Goal: Information Seeking & Learning: Compare options

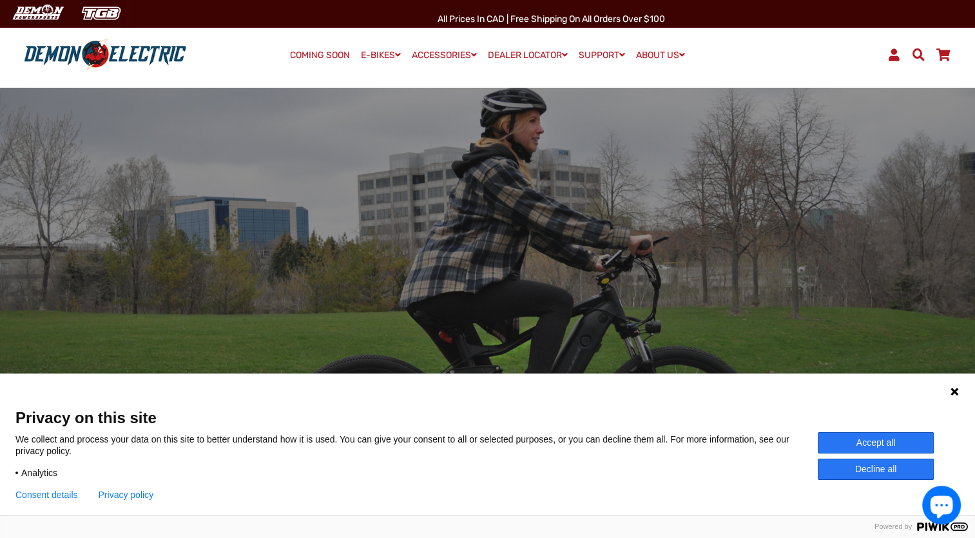
click at [872, 468] on button "Decline all" at bounding box center [876, 468] width 116 height 21
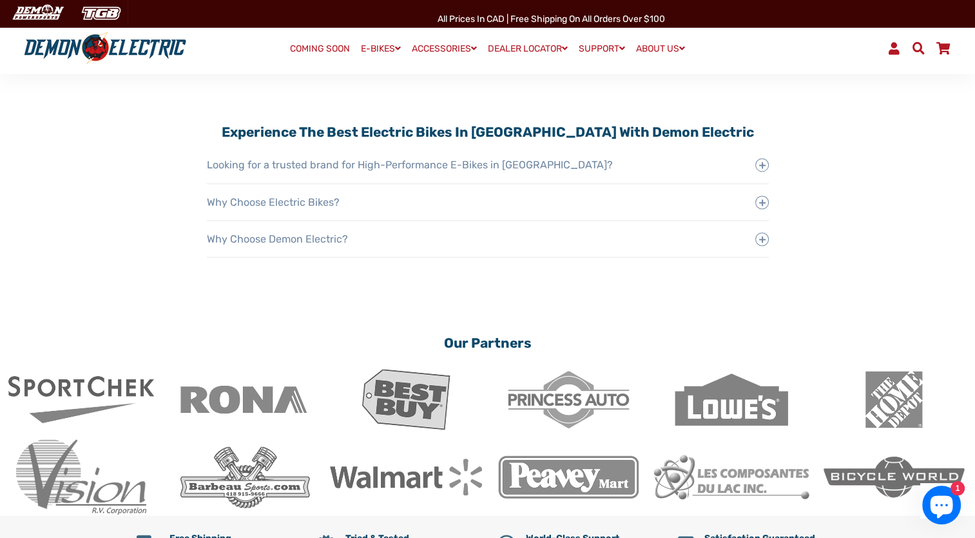
scroll to position [2031, 0]
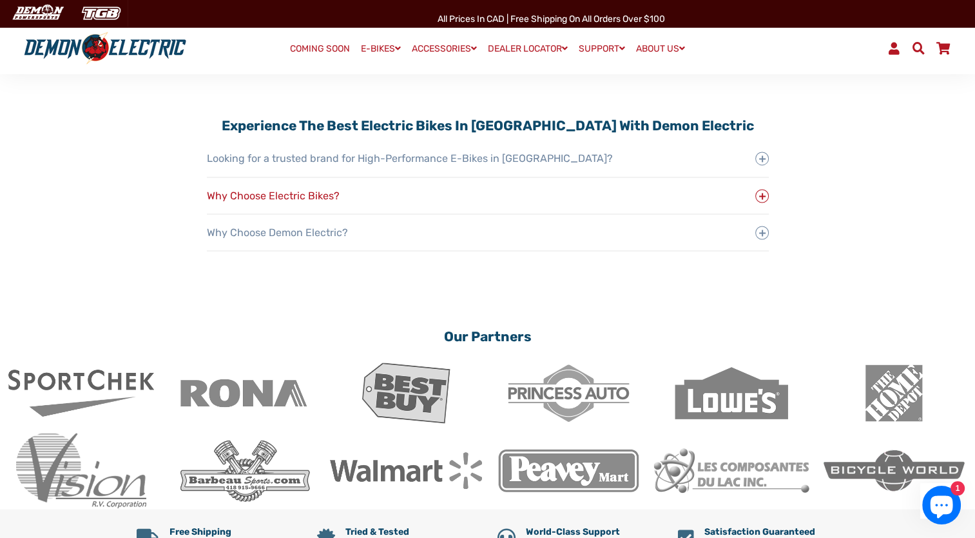
click at [762, 189] on span at bounding box center [763, 196] width 14 height 14
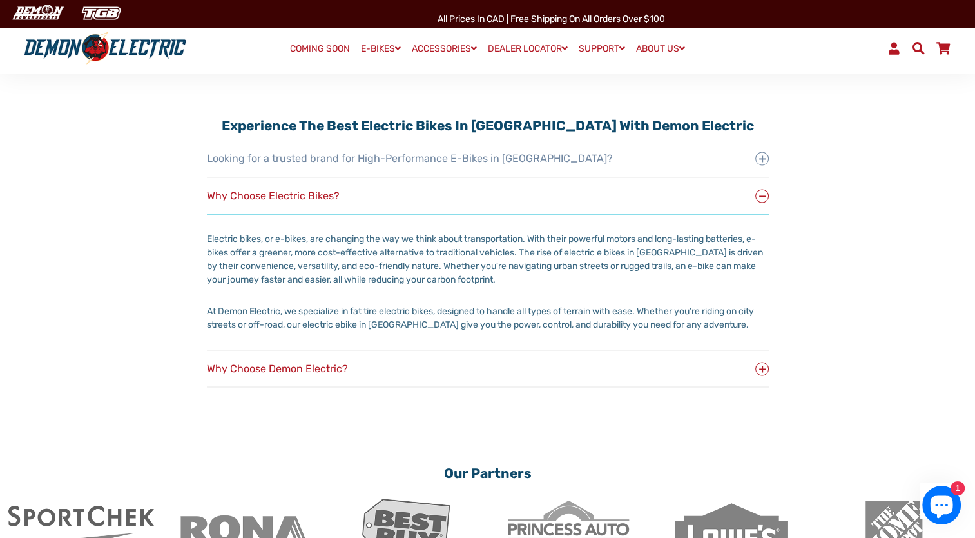
click at [751, 354] on button "Why Choose Demon Electric?" at bounding box center [488, 368] width 562 height 36
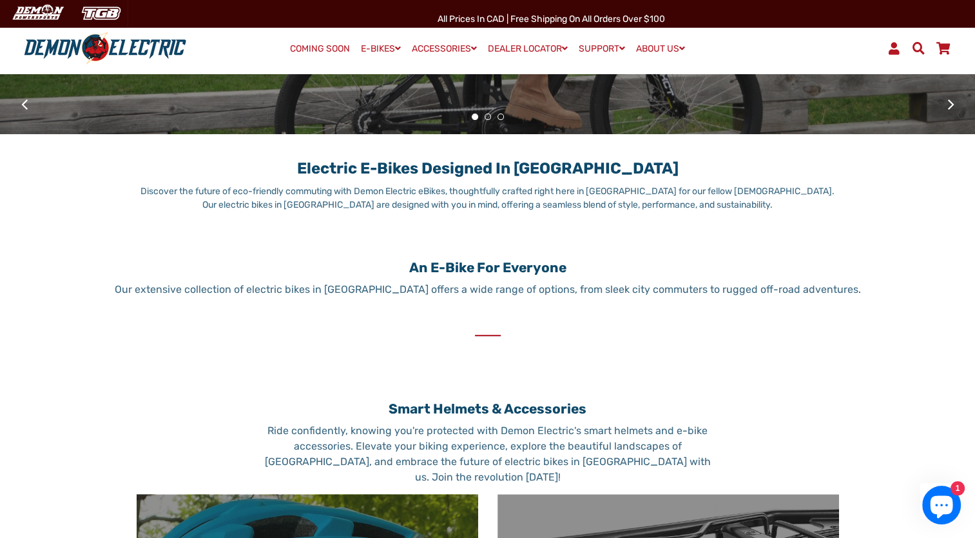
scroll to position [413, 0]
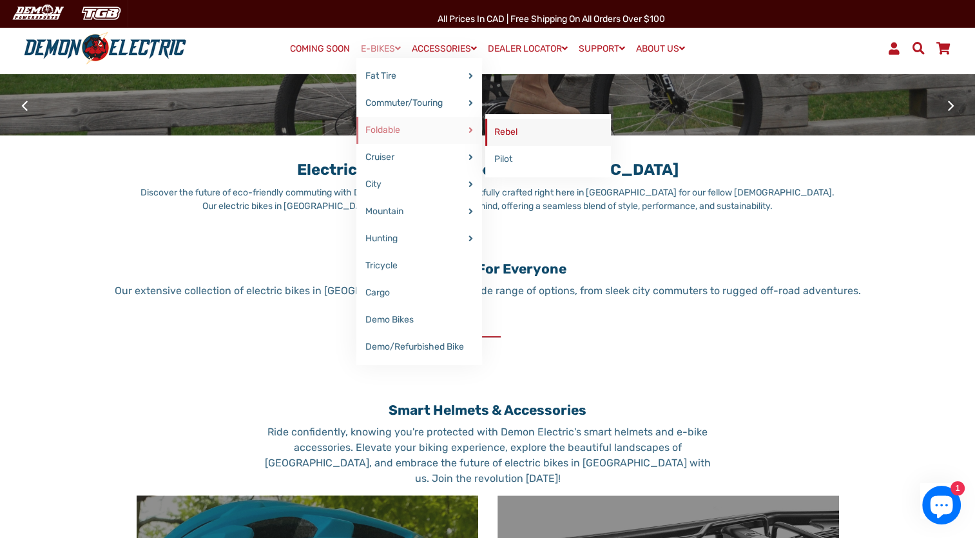
click at [514, 128] on link "Rebel" at bounding box center [548, 132] width 126 height 27
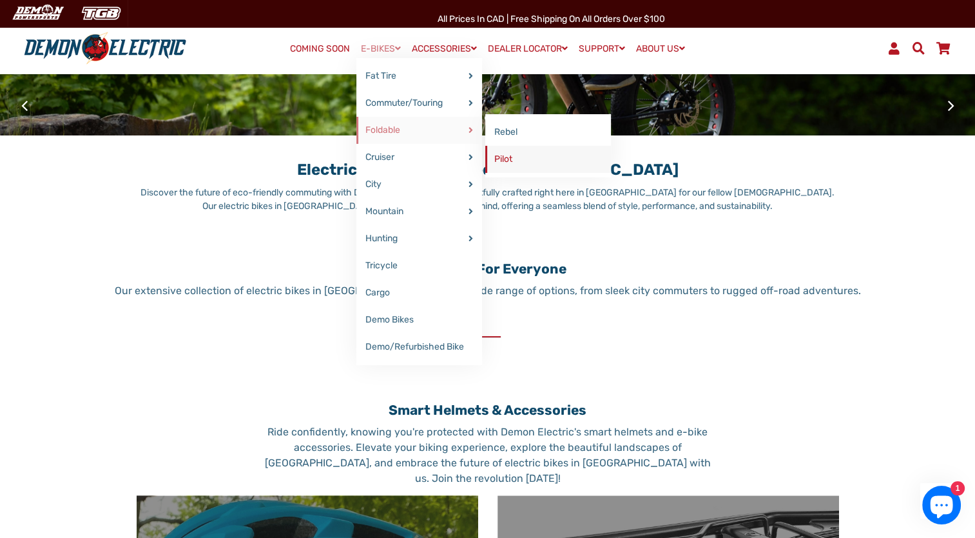
click at [499, 157] on link "Pilot" at bounding box center [548, 159] width 126 height 27
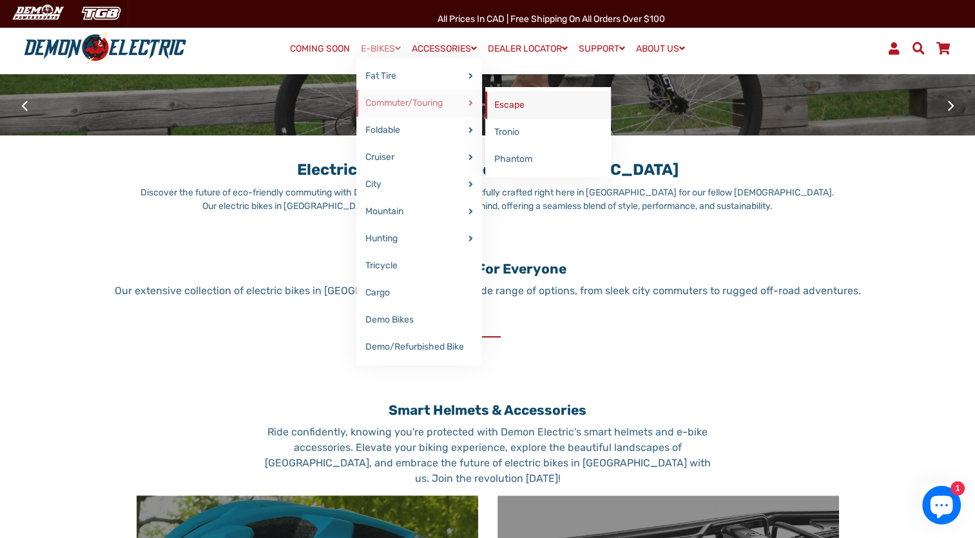
click at [527, 103] on link "Escape" at bounding box center [548, 105] width 126 height 27
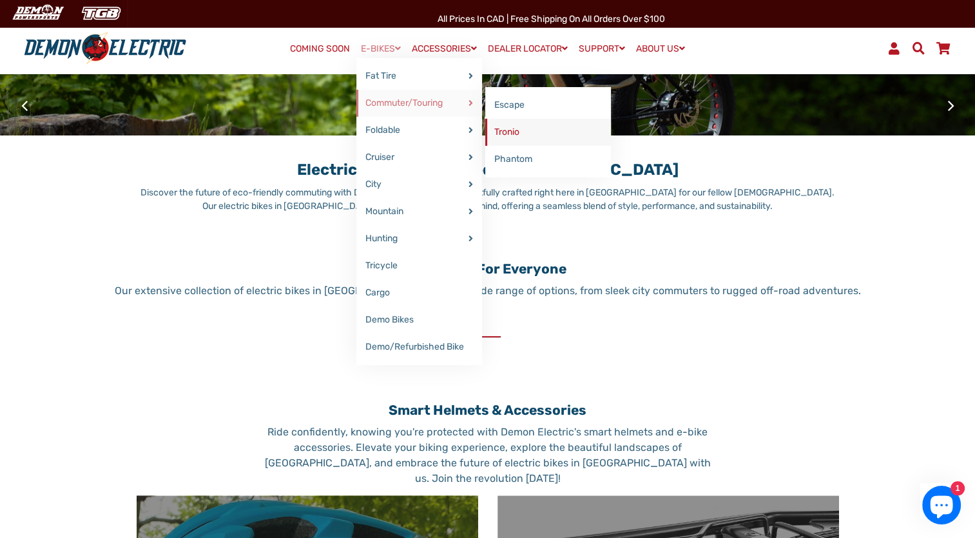
click at [507, 129] on link "Tronio" at bounding box center [548, 132] width 126 height 27
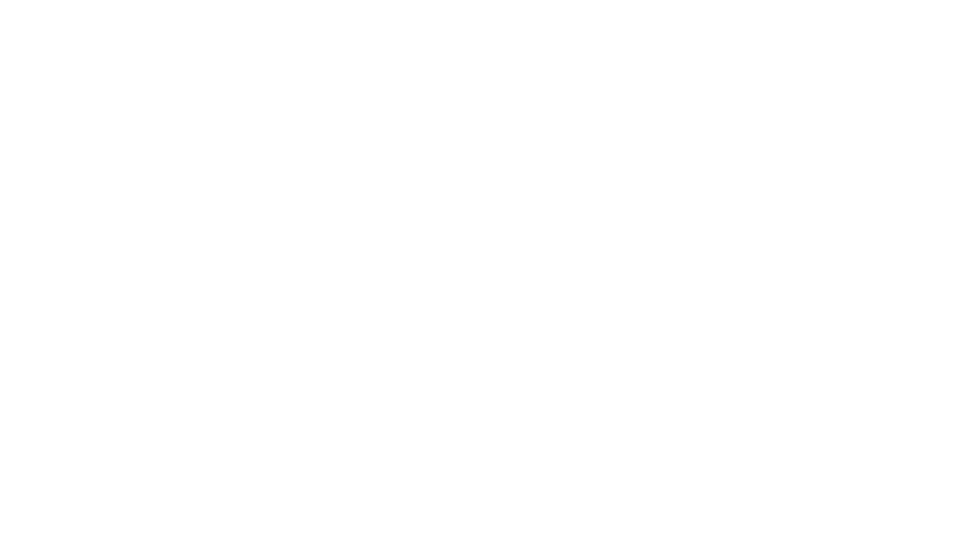
select select "******"
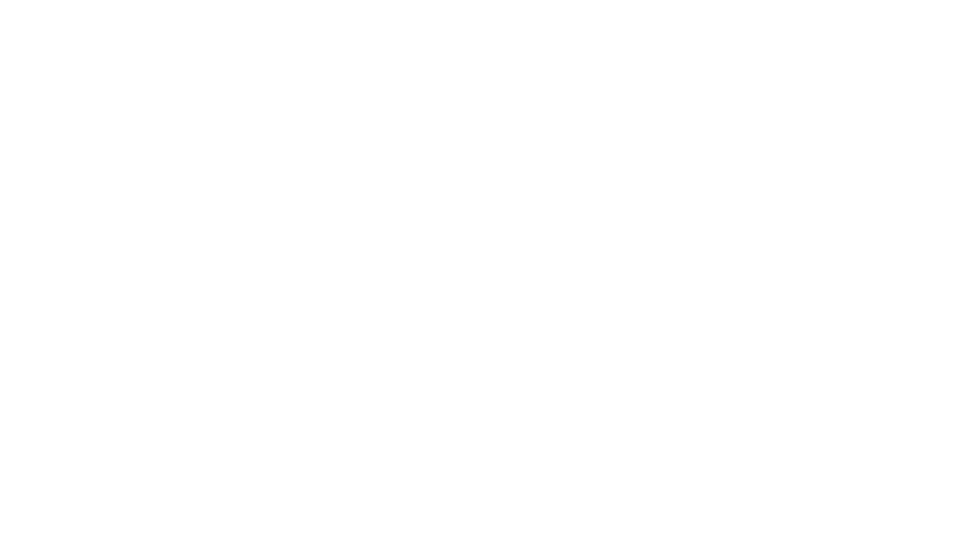
select select "******"
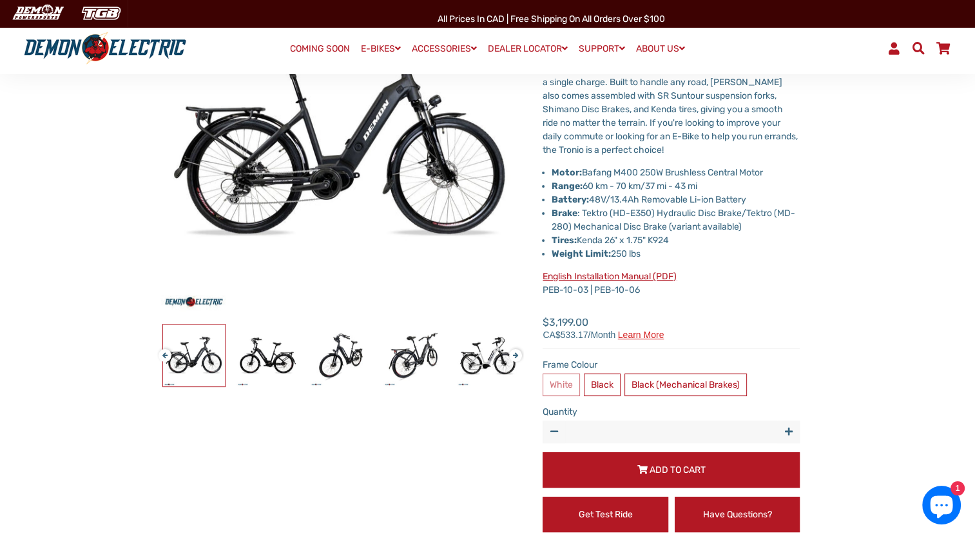
scroll to position [205, 0]
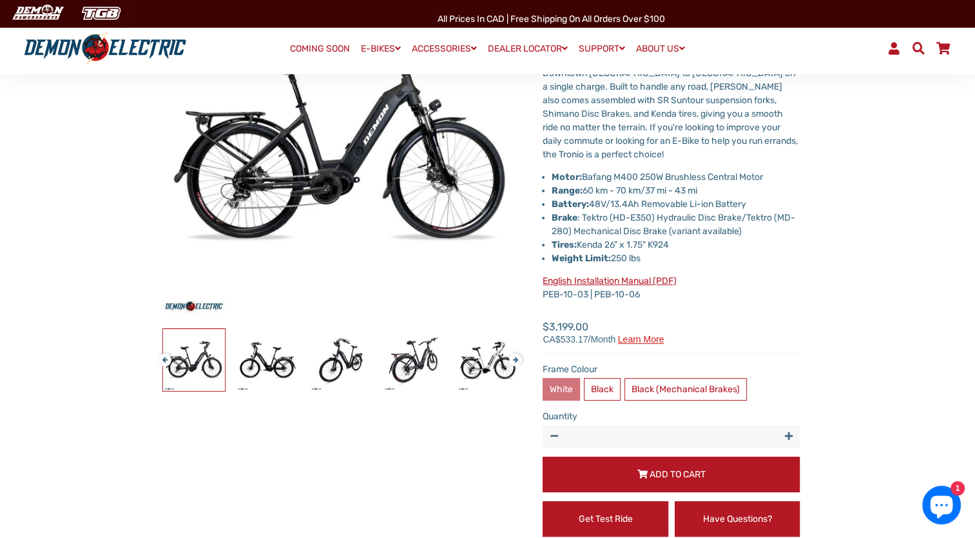
click at [558, 391] on label "White" at bounding box center [561, 389] width 37 height 23
click at [565, 392] on label "White" at bounding box center [561, 389] width 37 height 23
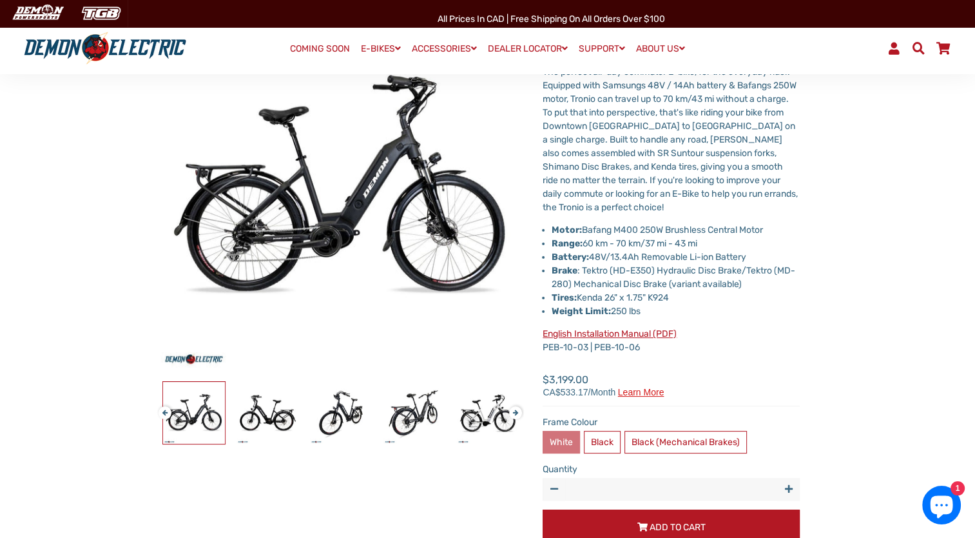
scroll to position [133, 0]
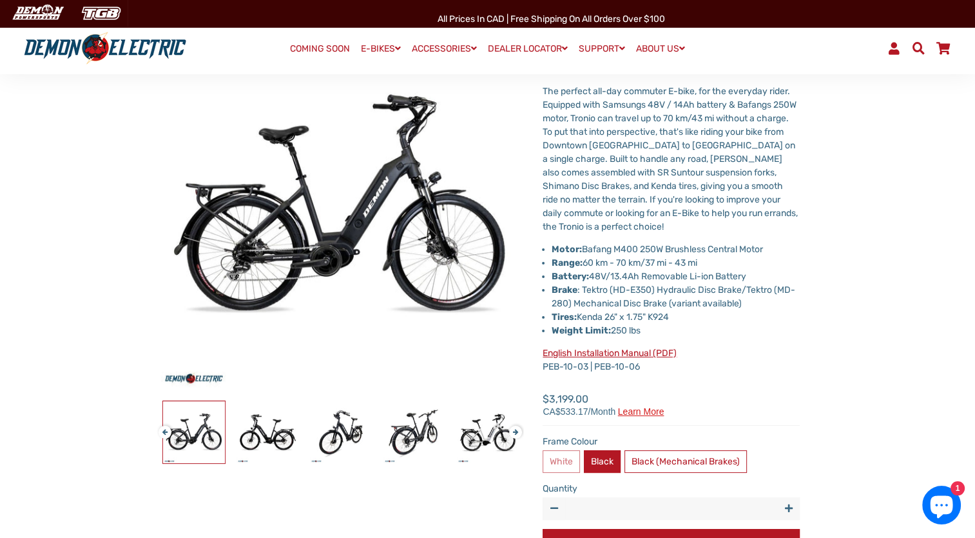
click at [610, 455] on label "Black" at bounding box center [602, 461] width 37 height 23
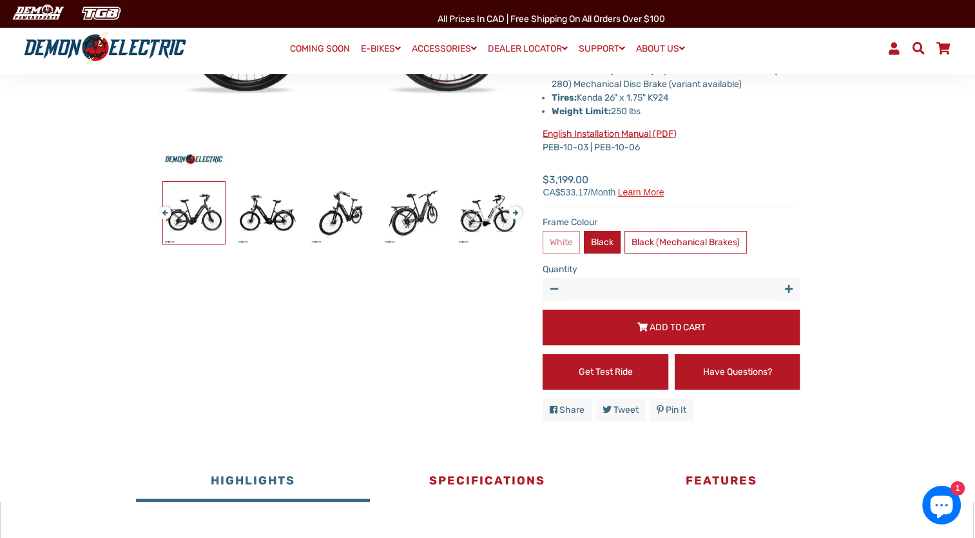
scroll to position [353, 0]
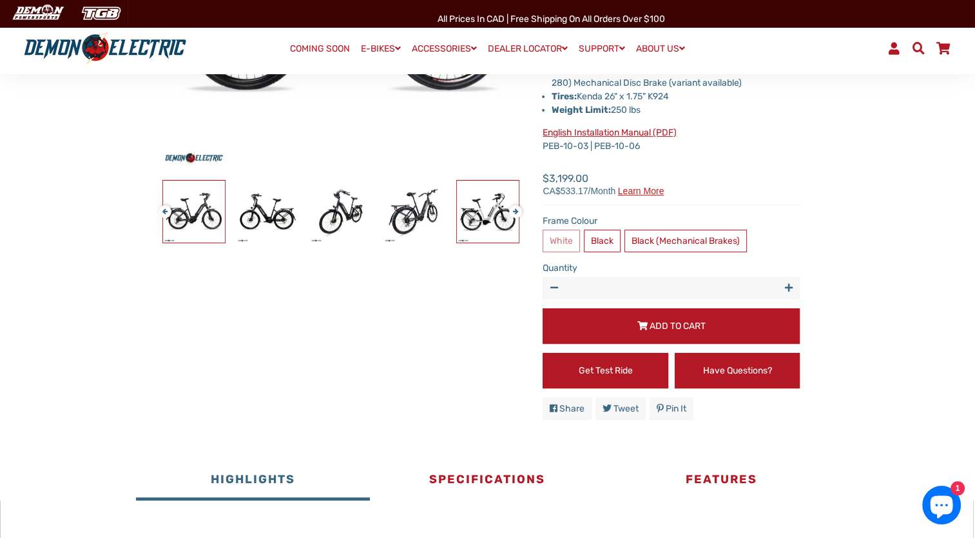
click at [482, 226] on img at bounding box center [488, 212] width 62 height 62
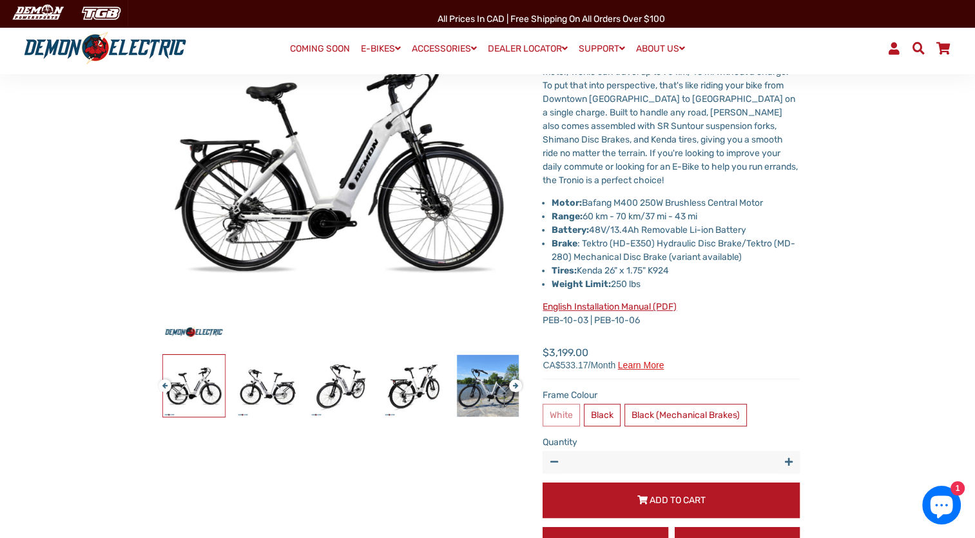
scroll to position [169, 0]
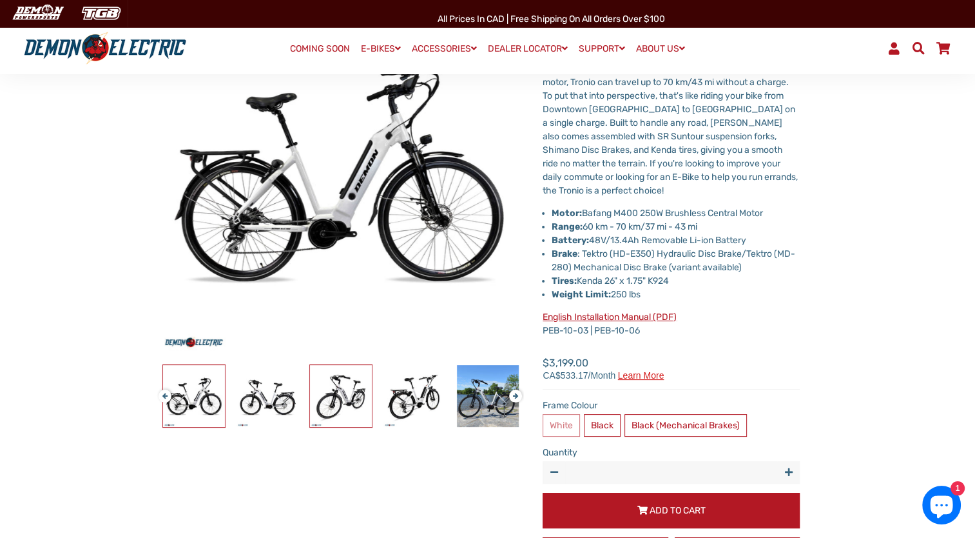
click at [342, 407] on img at bounding box center [341, 396] width 62 height 62
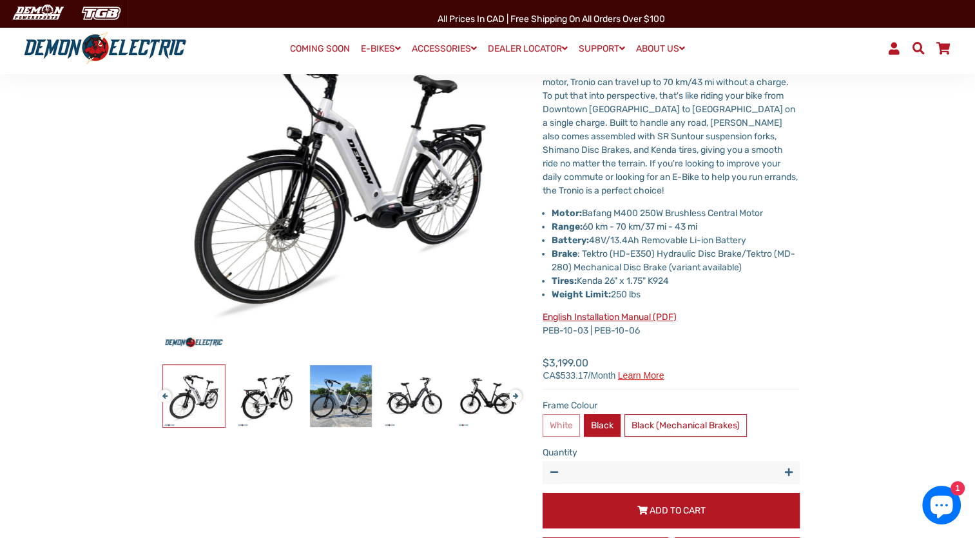
click at [606, 427] on label "Black" at bounding box center [602, 425] width 37 height 23
click at [159, 401] on div at bounding box center [194, 395] width 1691 height 63
click at [161, 398] on button "Previous" at bounding box center [163, 390] width 8 height 15
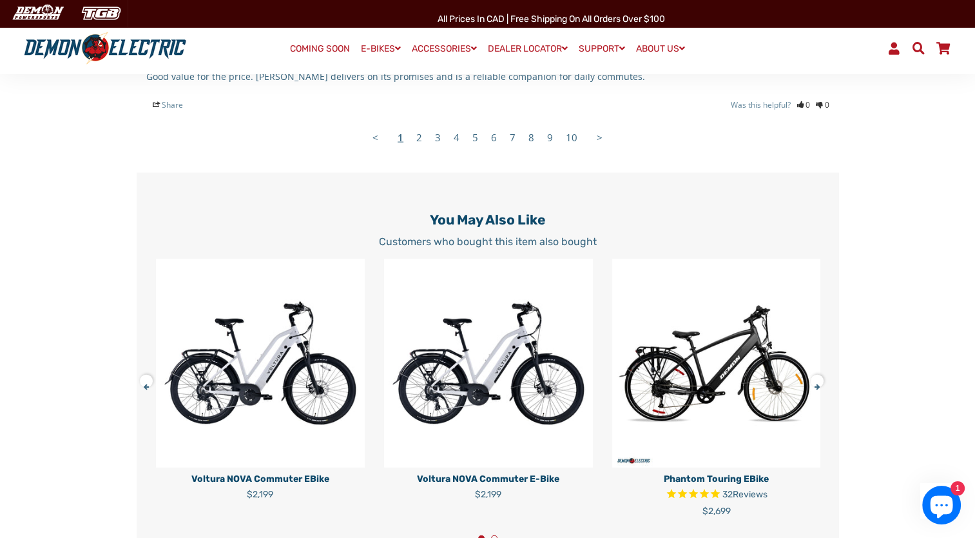
scroll to position [2833, 0]
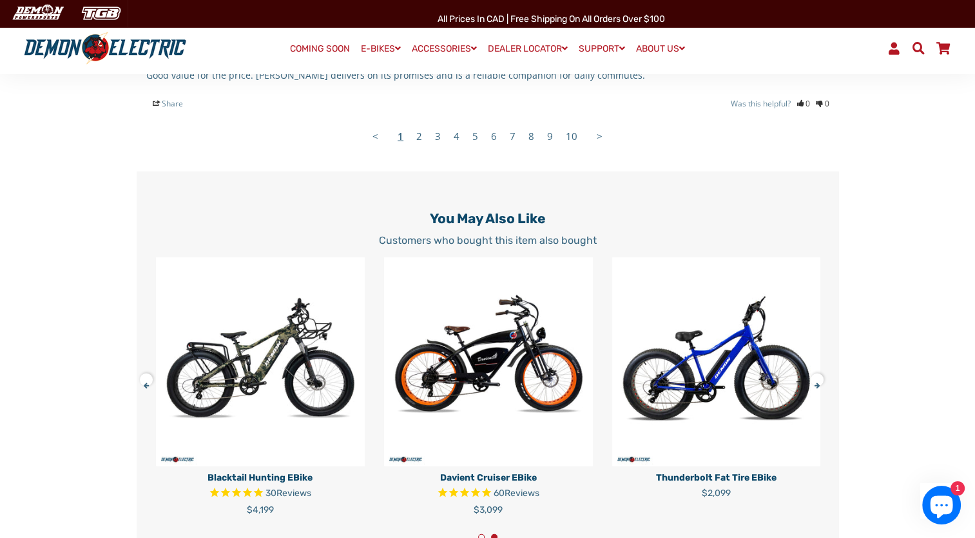
click at [142, 366] on button at bounding box center [150, 377] width 23 height 23
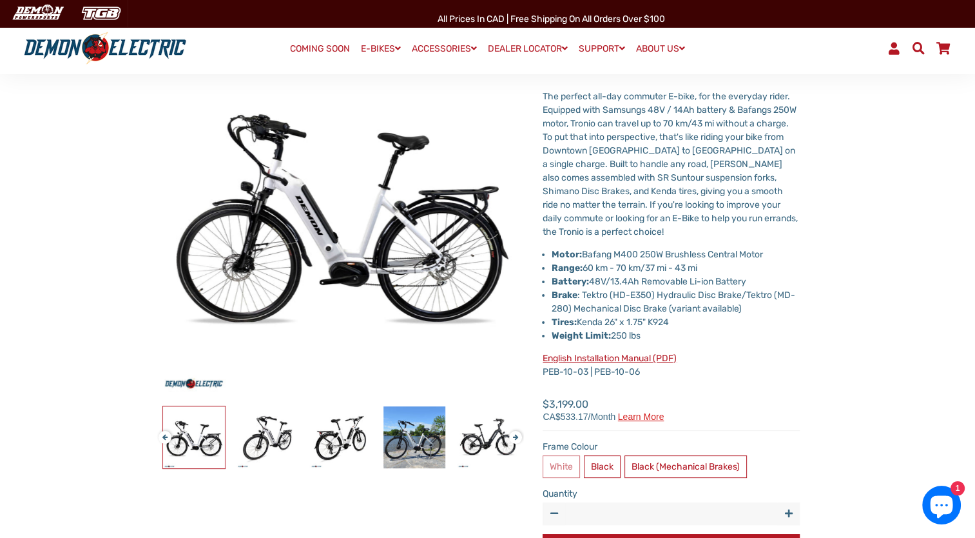
scroll to position [0, 0]
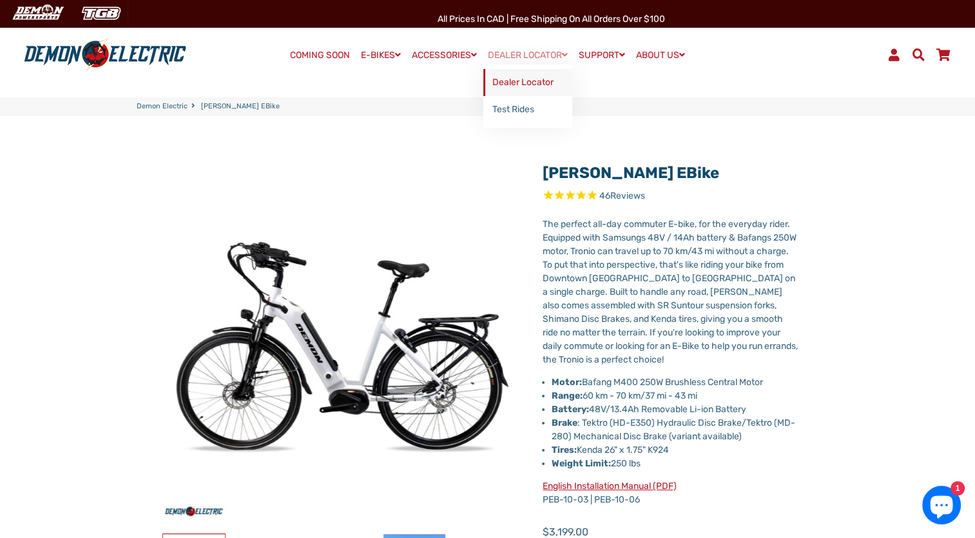
click at [538, 80] on link "Dealer Locator" at bounding box center [528, 82] width 89 height 27
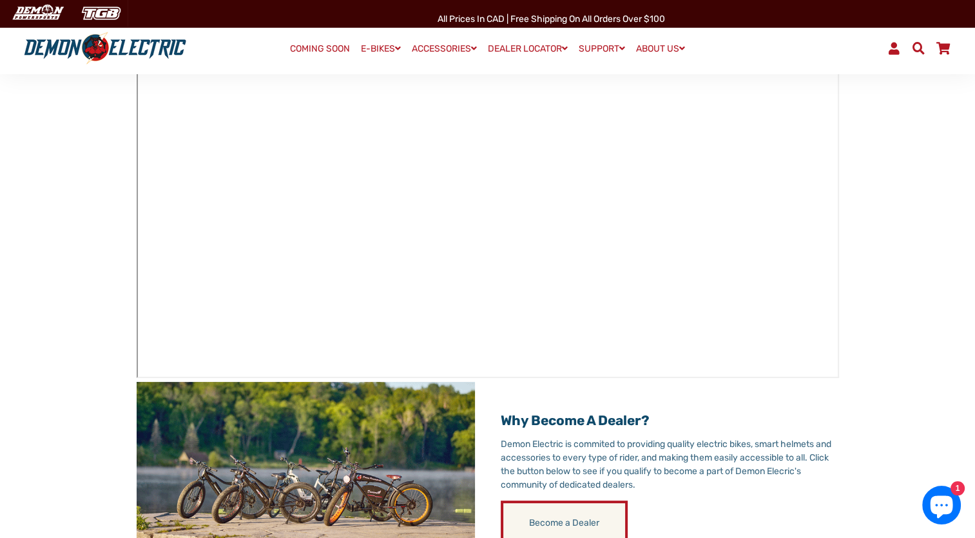
scroll to position [219, 0]
